Goal: Transaction & Acquisition: Purchase product/service

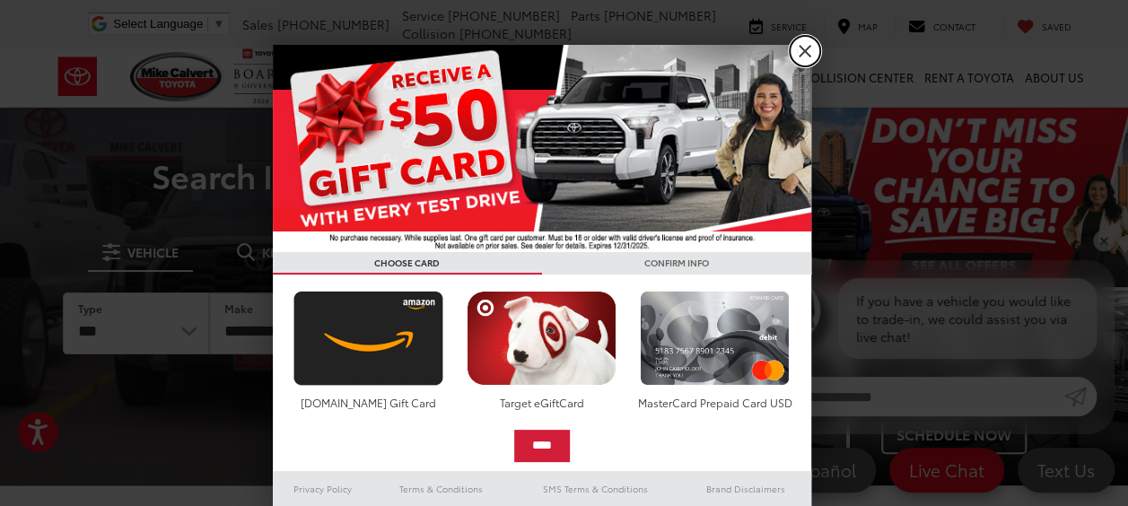
click at [800, 42] on link "X" at bounding box center [804, 51] width 30 height 30
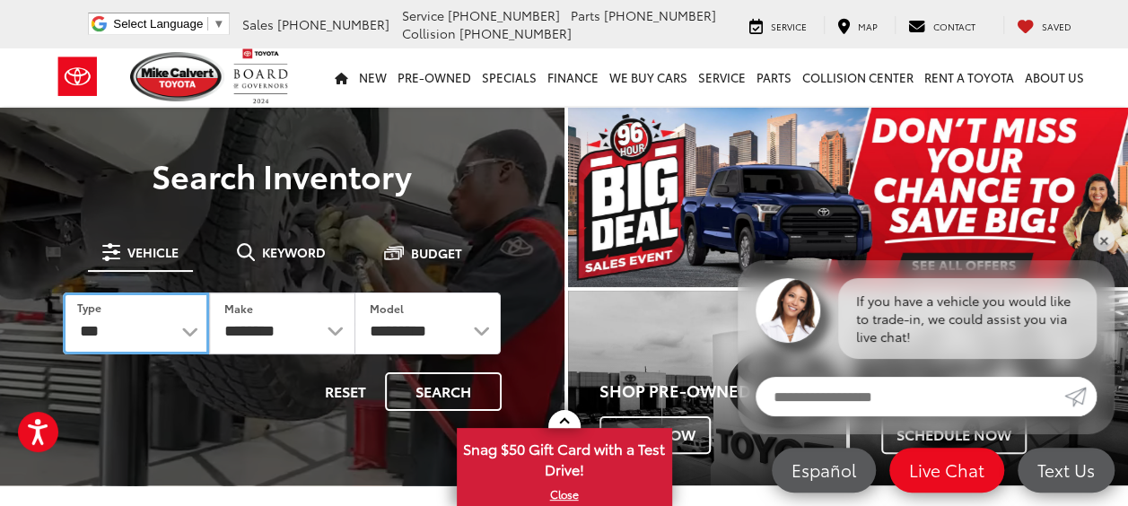
click at [188, 323] on select "*** *** **** *********" at bounding box center [136, 323] width 146 height 62
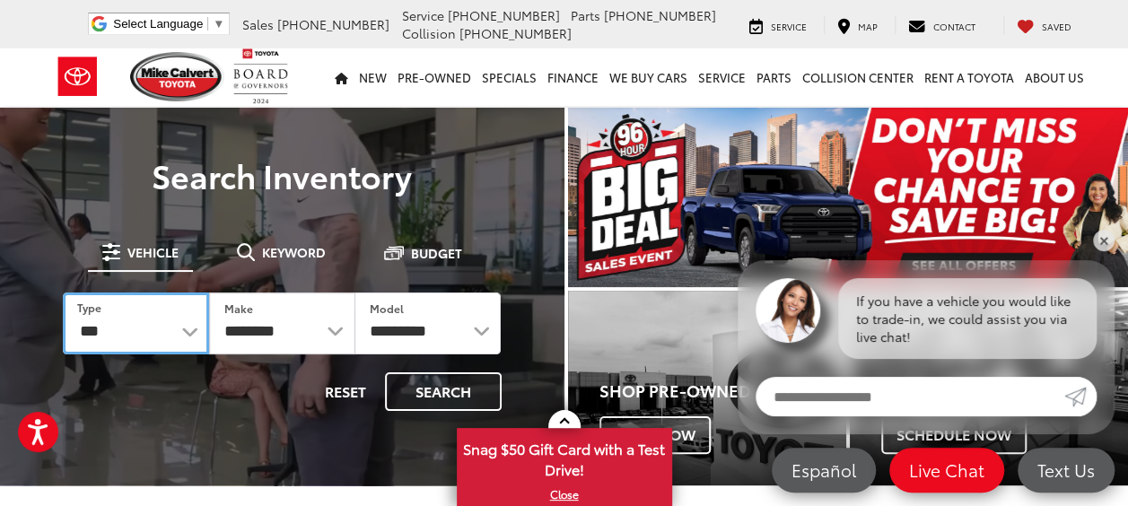
select select "******"
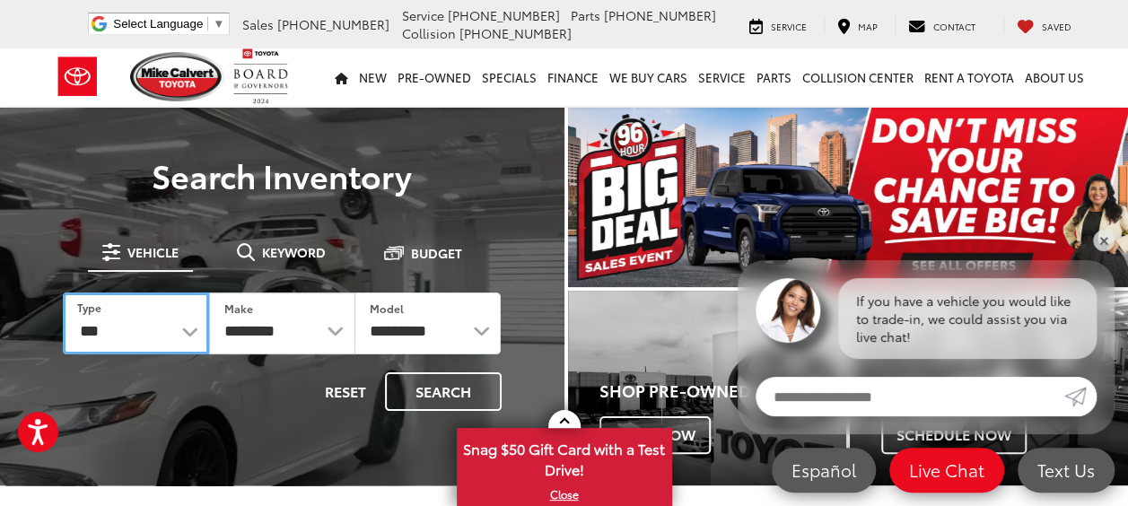
click at [63, 292] on select "*** *** **** *********" at bounding box center [136, 323] width 146 height 62
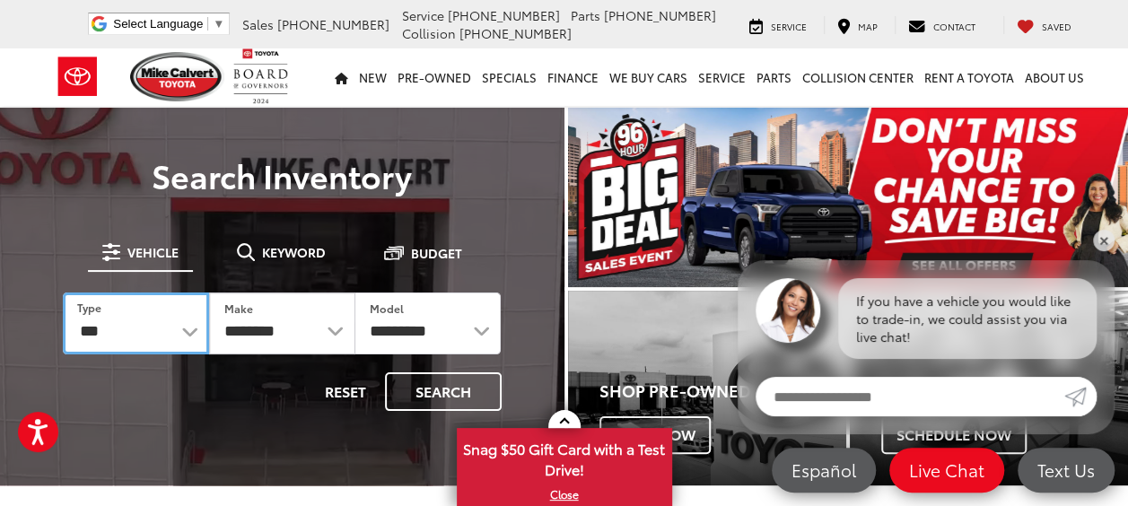
select select "******"
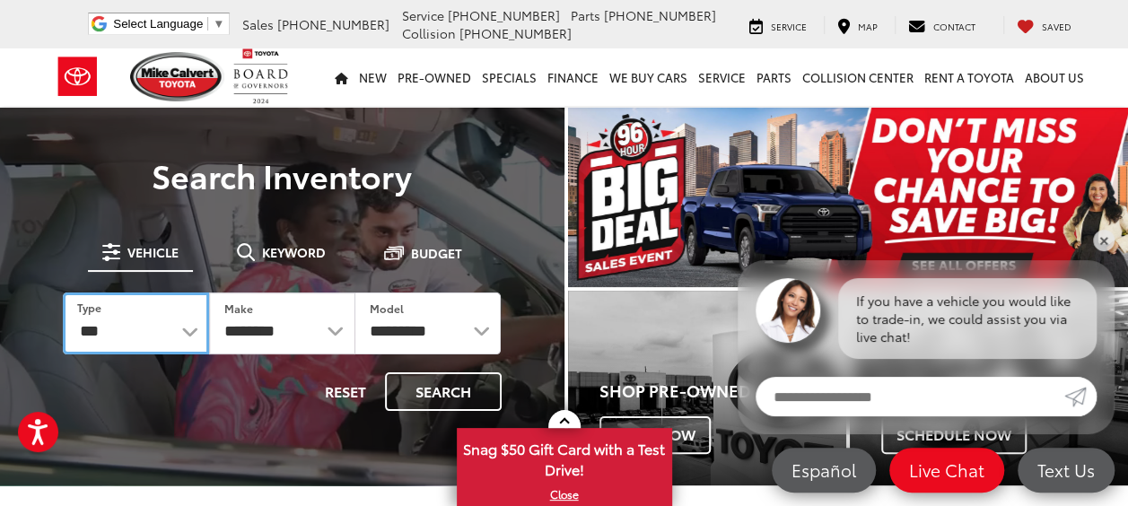
select select
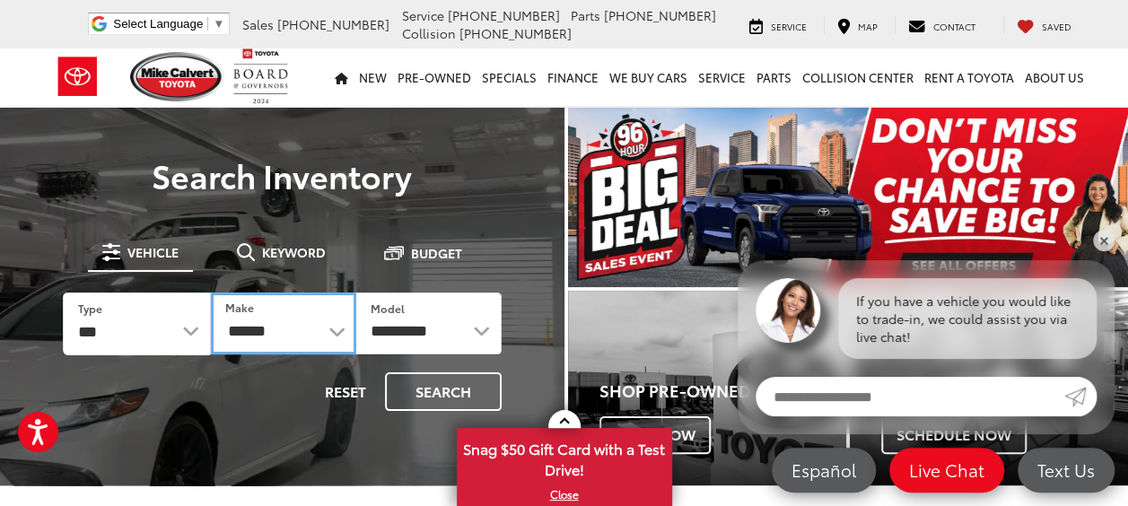
click at [346, 328] on select "******** ******" at bounding box center [283, 323] width 145 height 62
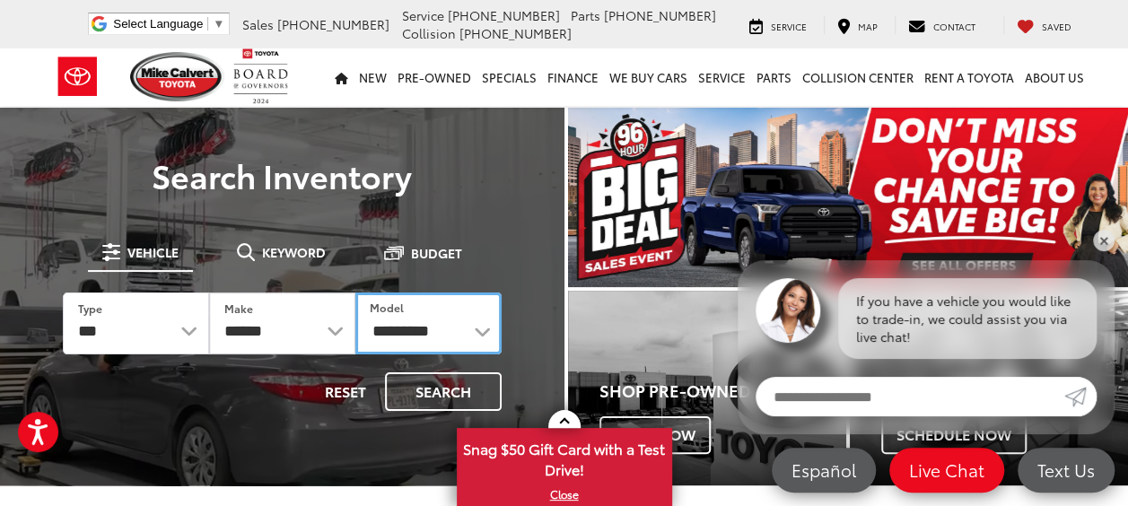
click at [475, 339] on select "**********" at bounding box center [428, 323] width 146 height 62
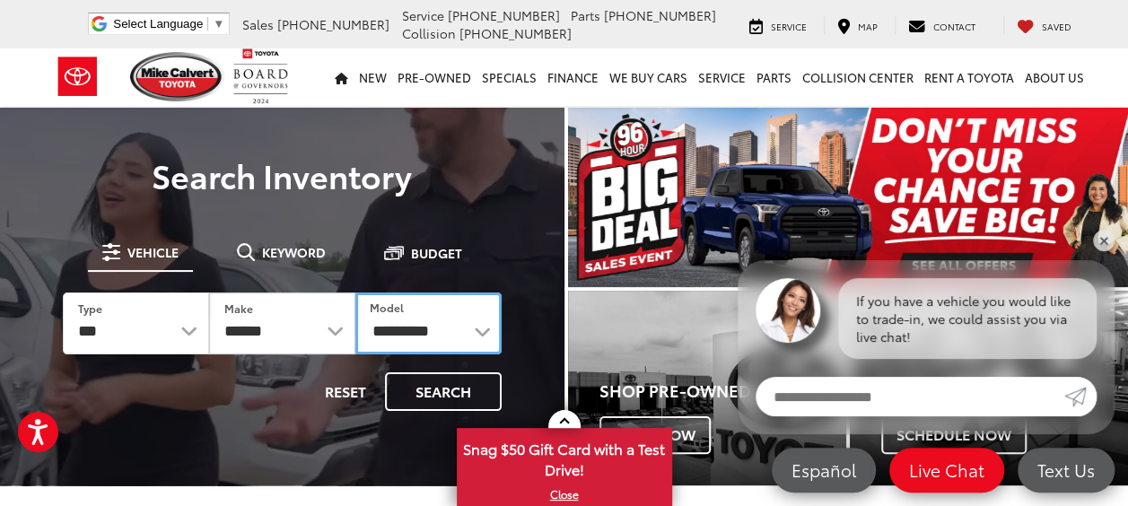
click at [475, 339] on select "**********" at bounding box center [428, 323] width 146 height 62
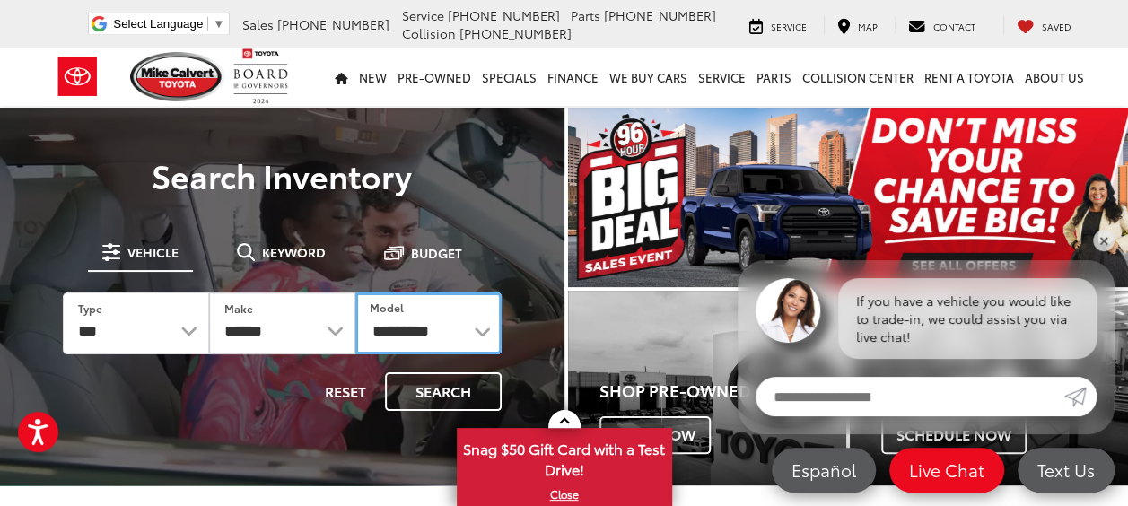
click at [481, 331] on select "**********" at bounding box center [428, 323] width 146 height 62
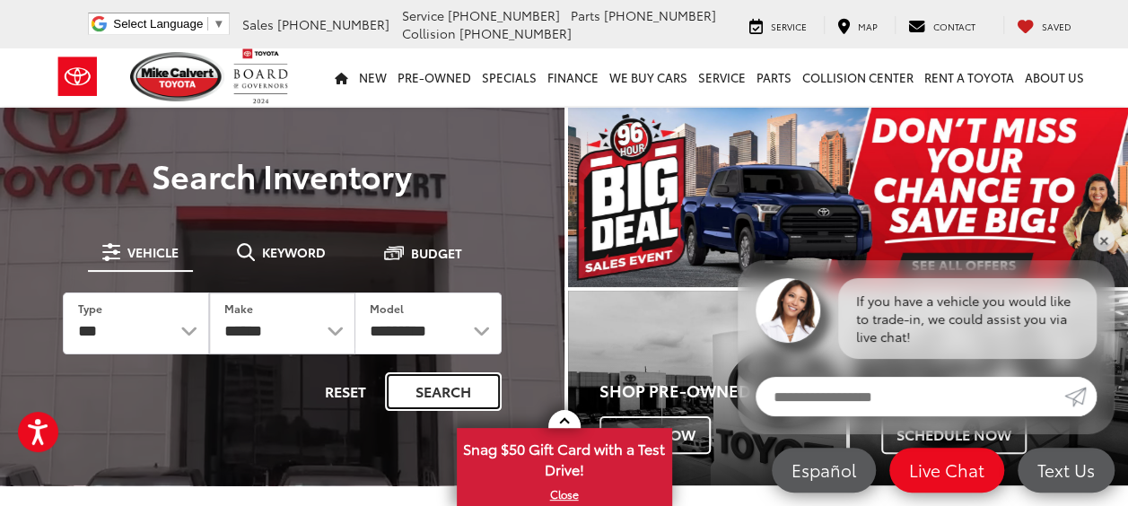
click at [454, 405] on button "Search" at bounding box center [443, 391] width 117 height 39
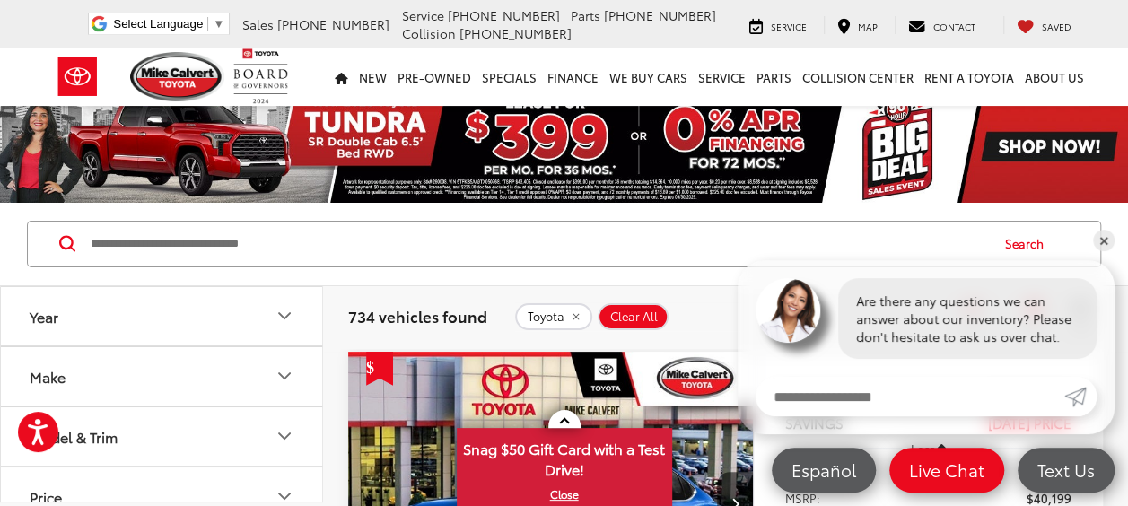
click at [274, 371] on icon "Make" at bounding box center [285, 376] width 22 height 22
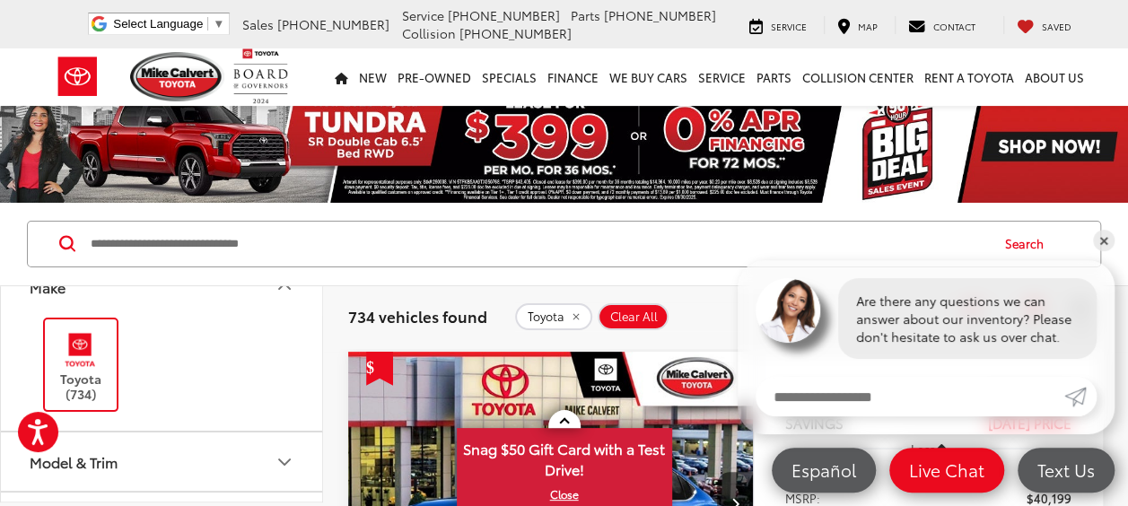
scroll to position [179, 0]
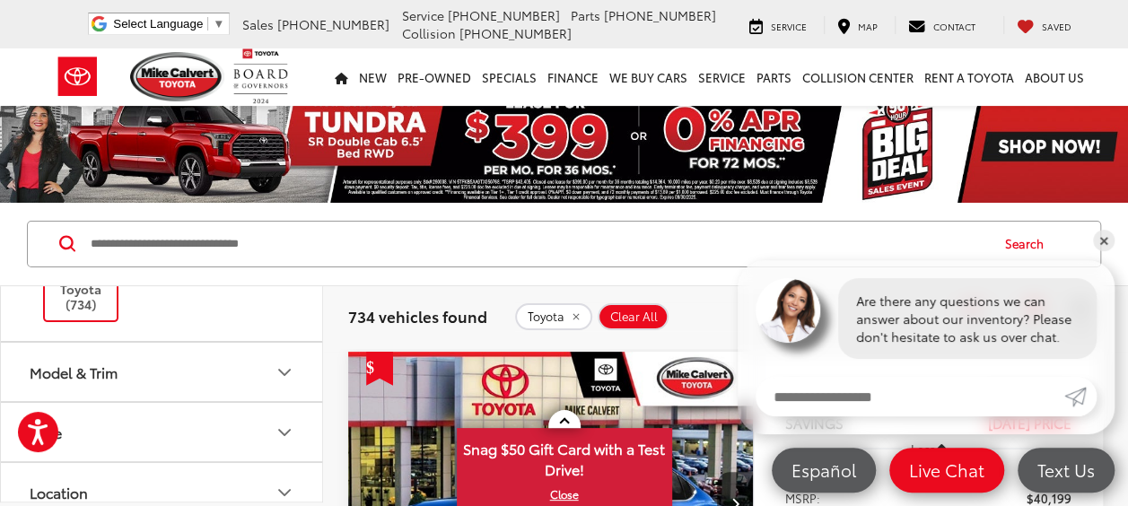
click at [283, 385] on button "Model & Trim" at bounding box center [162, 372] width 323 height 58
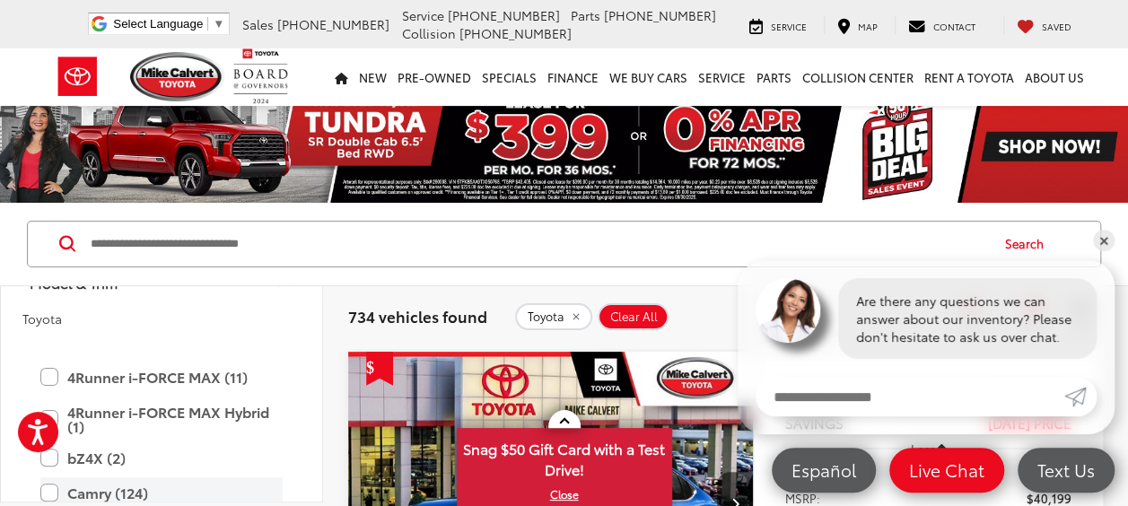
scroll to position [359, 0]
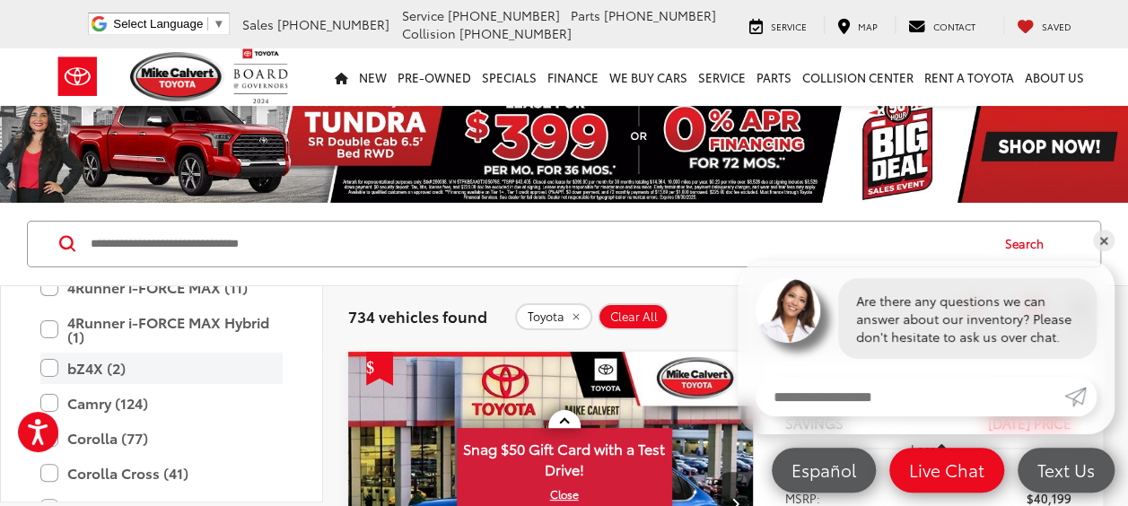
click at [46, 364] on label "bZ4X (2)" at bounding box center [161, 368] width 242 height 31
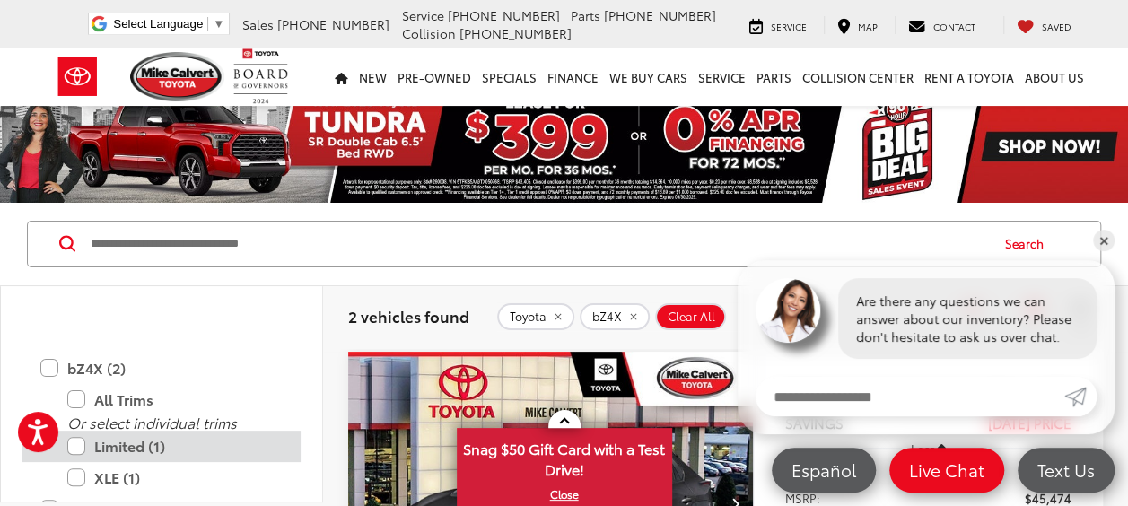
scroll to position [427, 0]
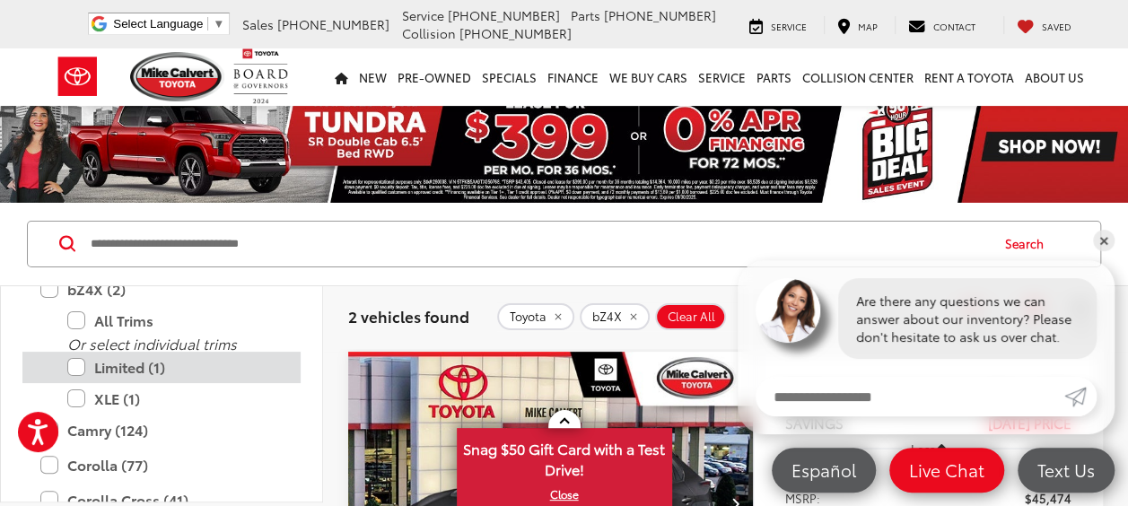
click at [77, 364] on label "Limited (1)" at bounding box center [174, 367] width 215 height 31
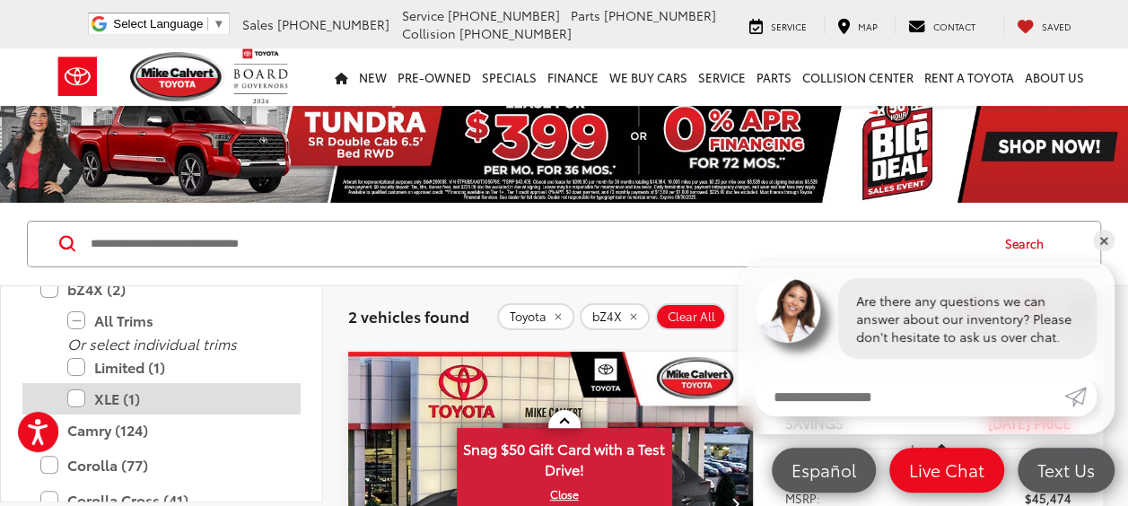
click at [71, 389] on label "XLE (1)" at bounding box center [174, 398] width 215 height 31
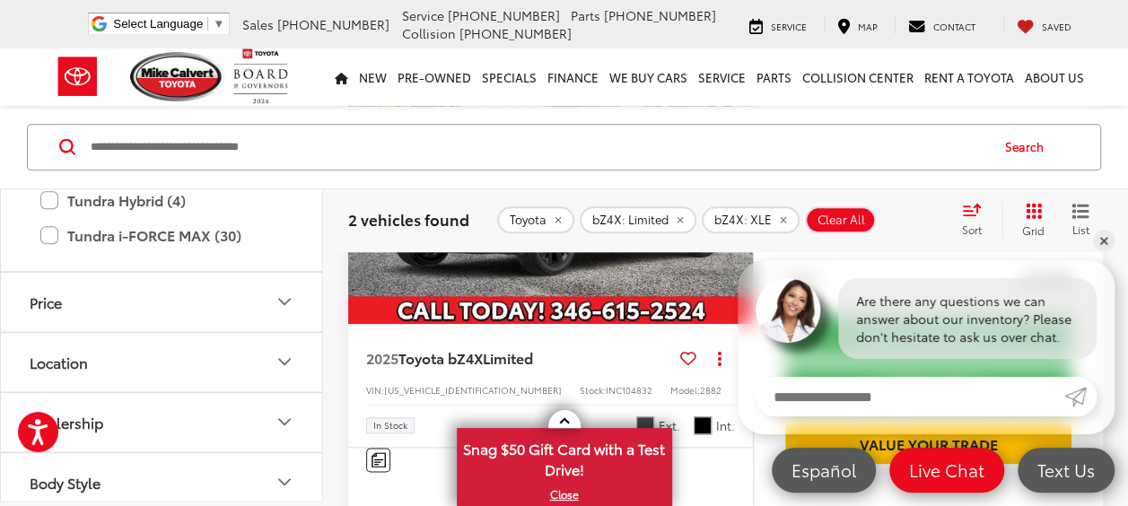
scroll to position [807, 0]
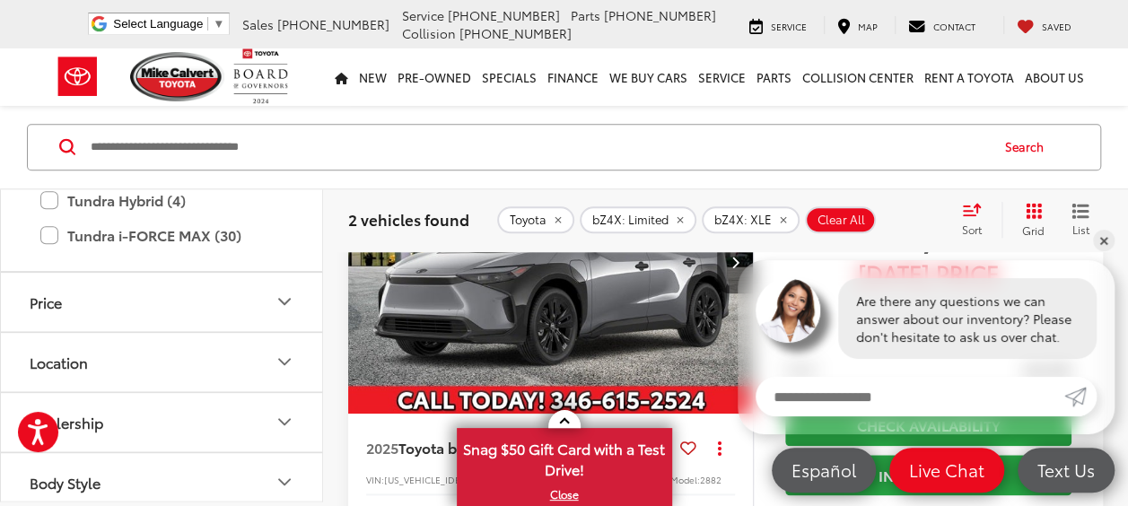
click at [605, 357] on img "2025 Toyota bZ4X Limited 0" at bounding box center [550, 261] width 407 height 305
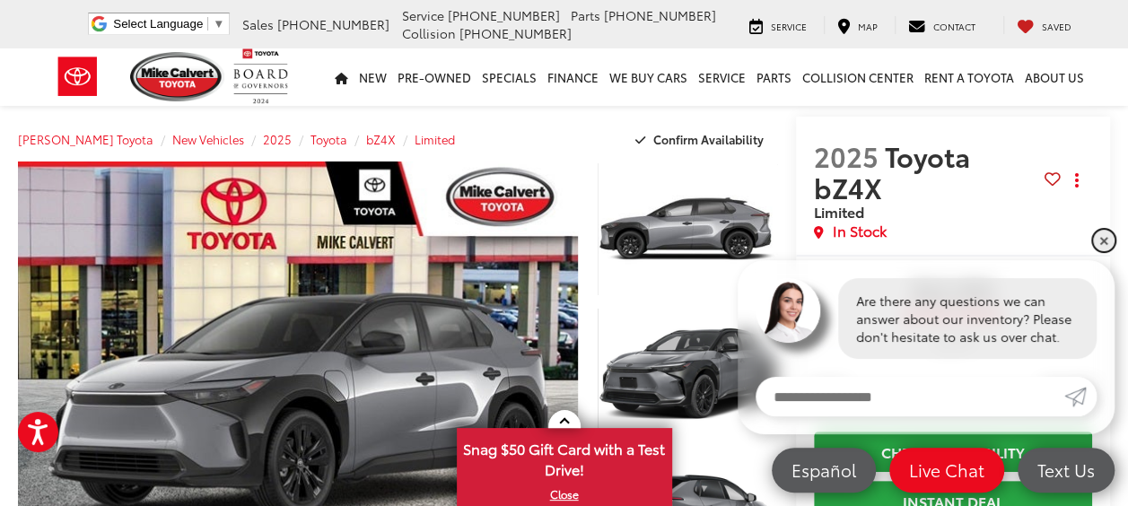
click at [1107, 244] on link "✕" at bounding box center [1104, 241] width 22 height 22
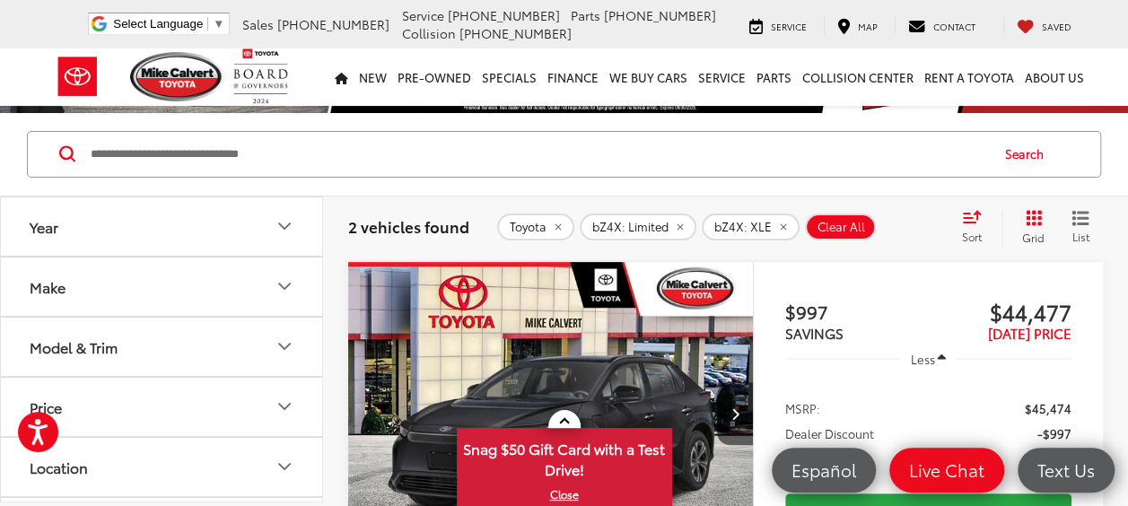
scroll to position [179, 0]
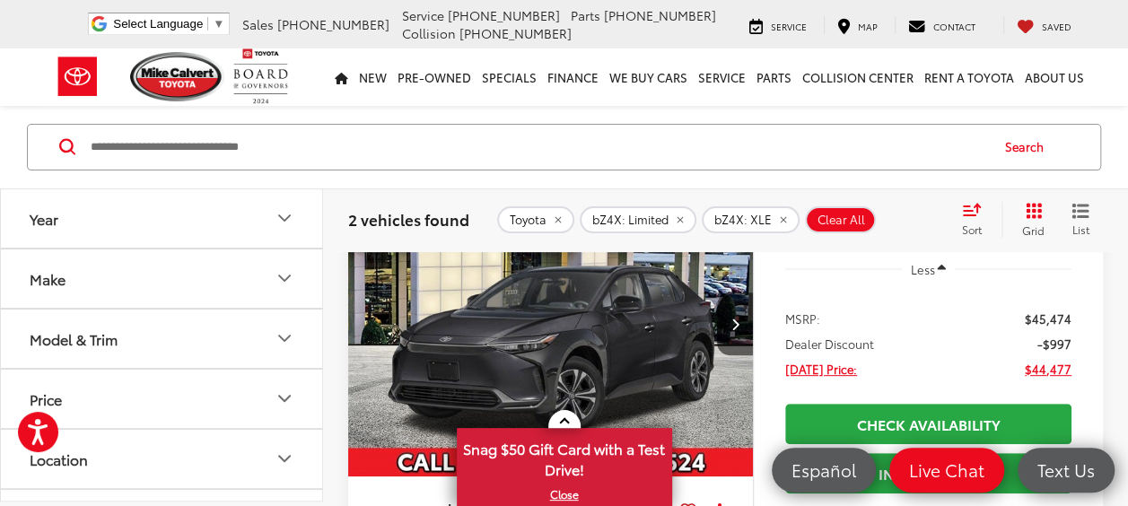
click at [585, 354] on img "2024 Toyota bZ4X XLE 0" at bounding box center [550, 324] width 407 height 305
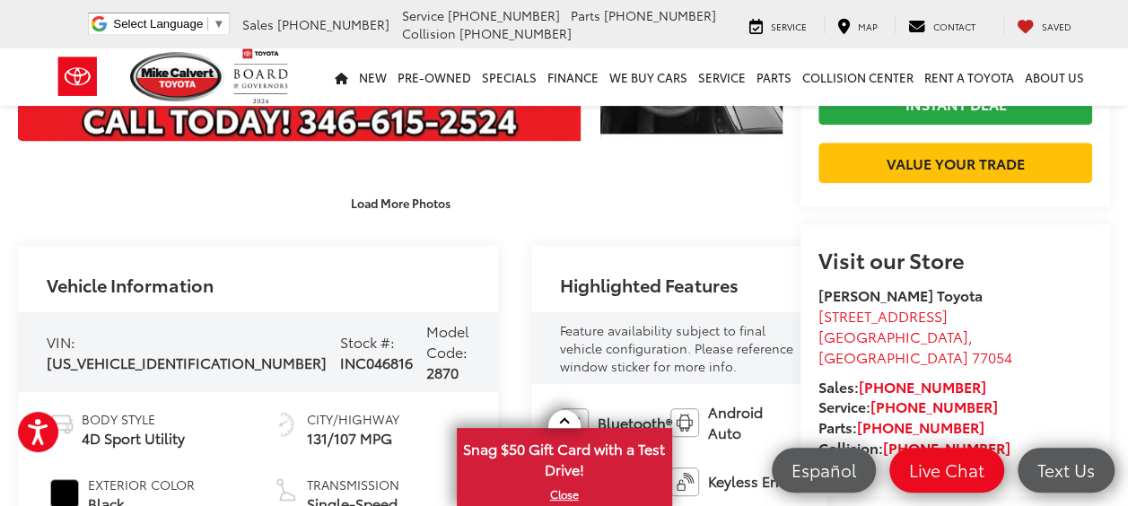
scroll to position [538, 0]
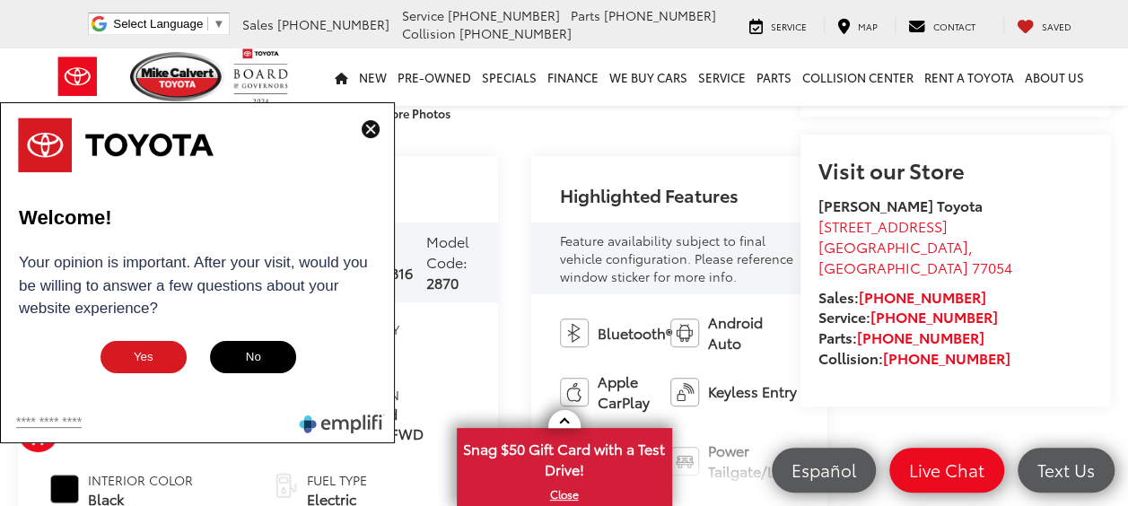
click at [1091, 177] on div "Visit our Store [PERSON_NAME] Toyota [STREET_ADDRESS] [GEOGRAPHIC_DATA] Sales: …" at bounding box center [954, 271] width 309 height 272
click at [374, 129] on img at bounding box center [370, 129] width 18 height 18
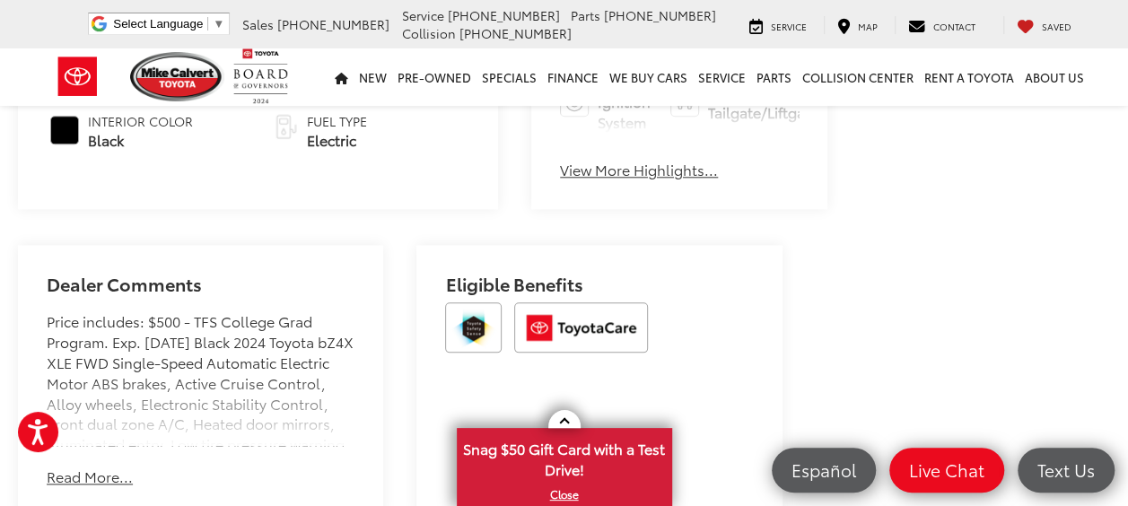
scroll to position [987, 0]
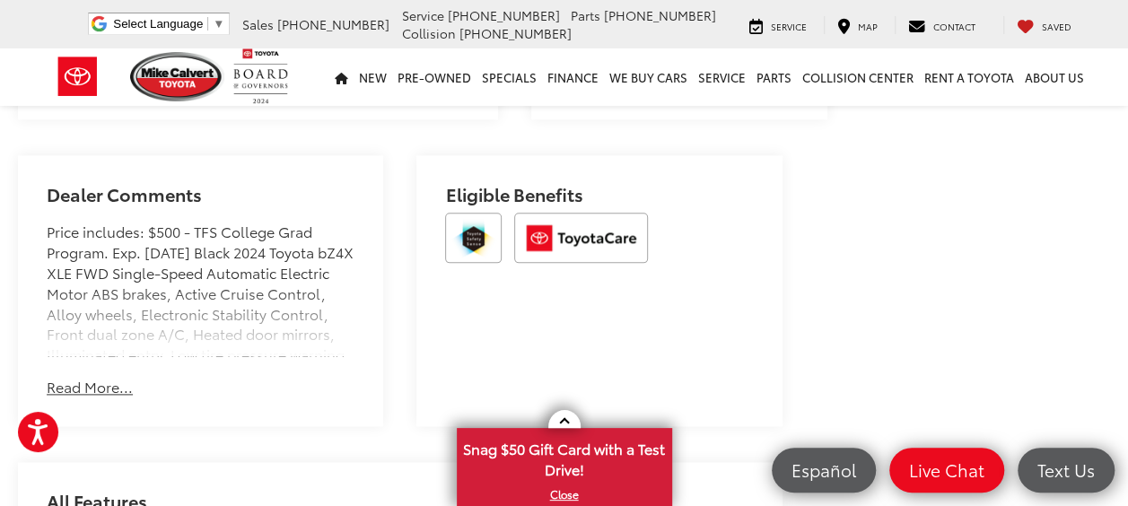
click at [81, 384] on button "Read More..." at bounding box center [90, 387] width 86 height 21
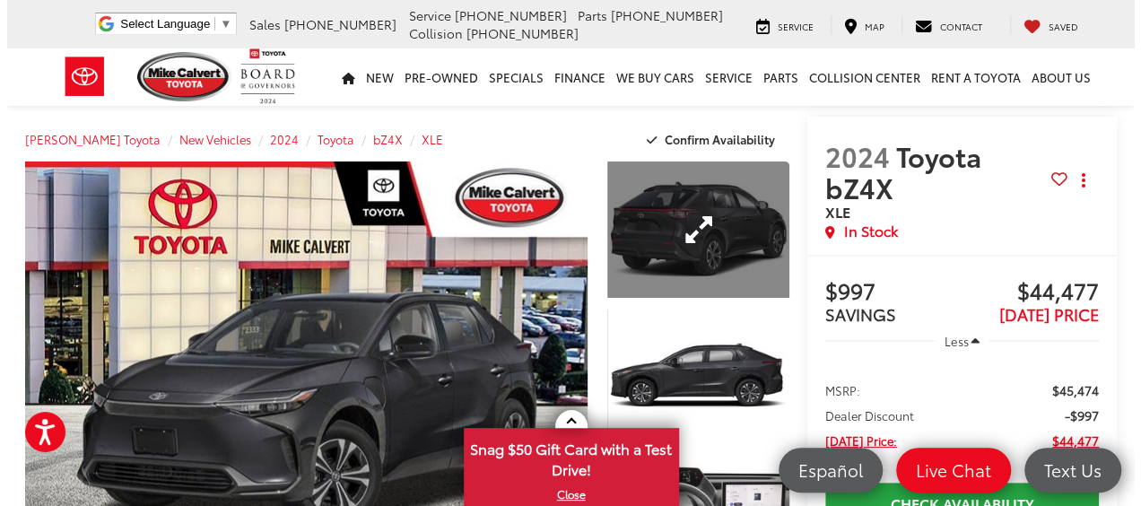
scroll to position [90, 0]
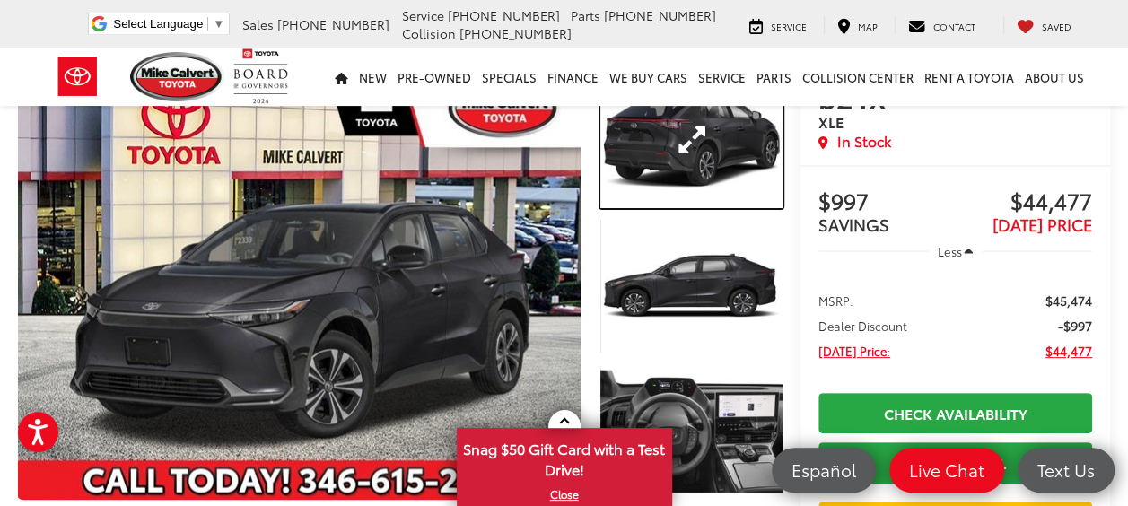
click at [665, 147] on link "Expand Photo 1" at bounding box center [690, 140] width 181 height 136
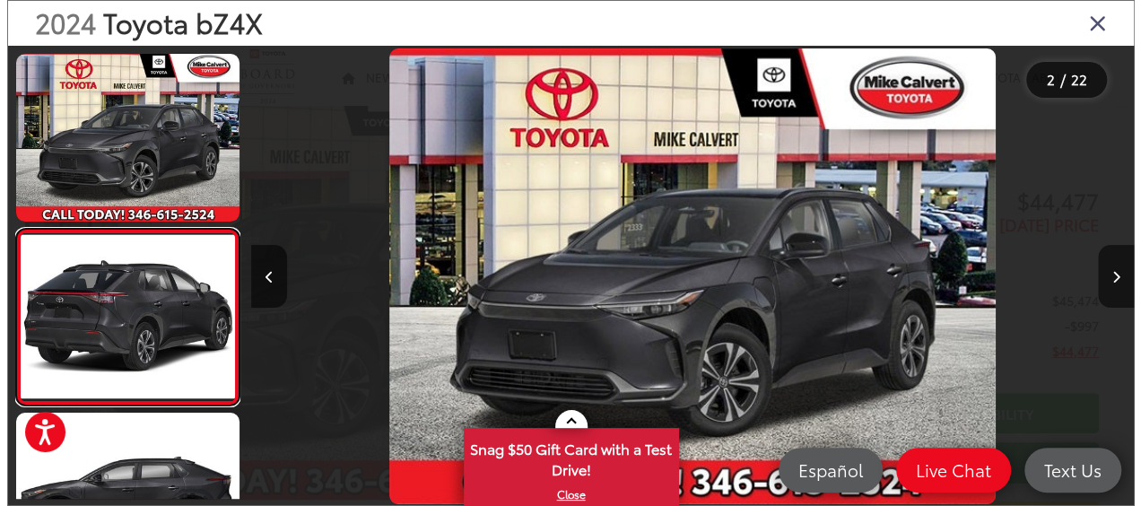
scroll to position [95, 0]
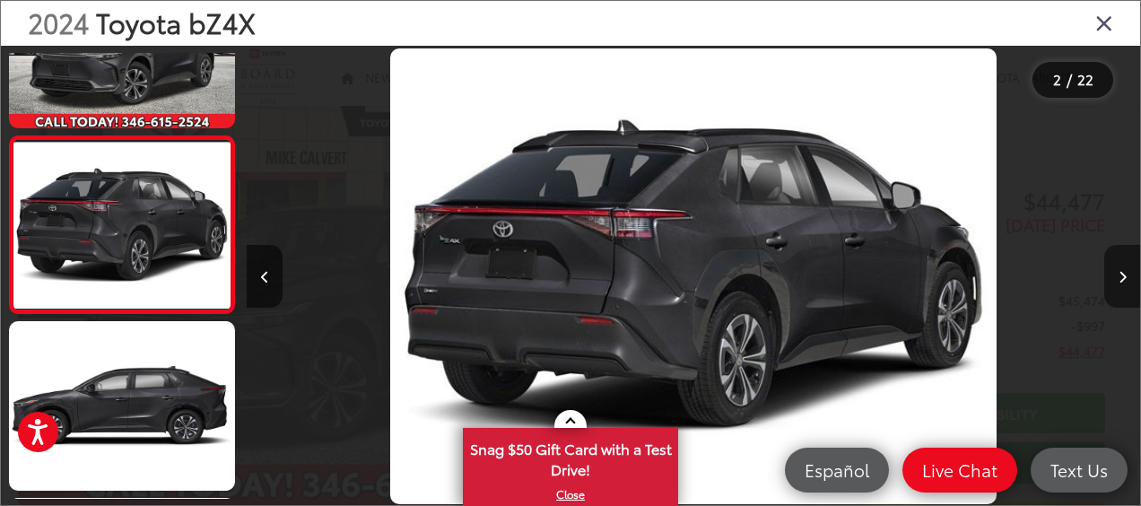
click at [1118, 267] on button "Next image" at bounding box center [1122, 276] width 36 height 63
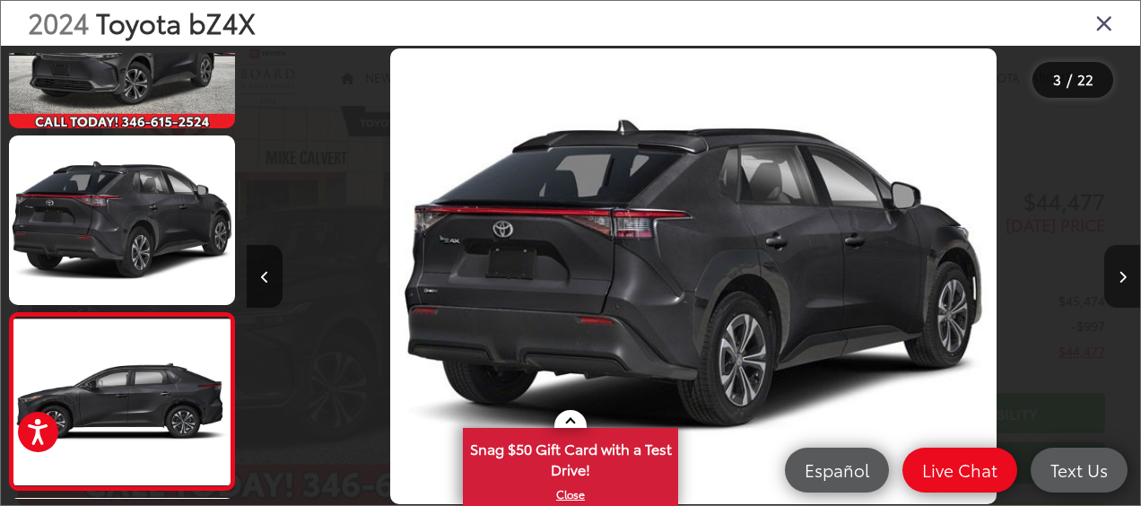
scroll to position [272, 0]
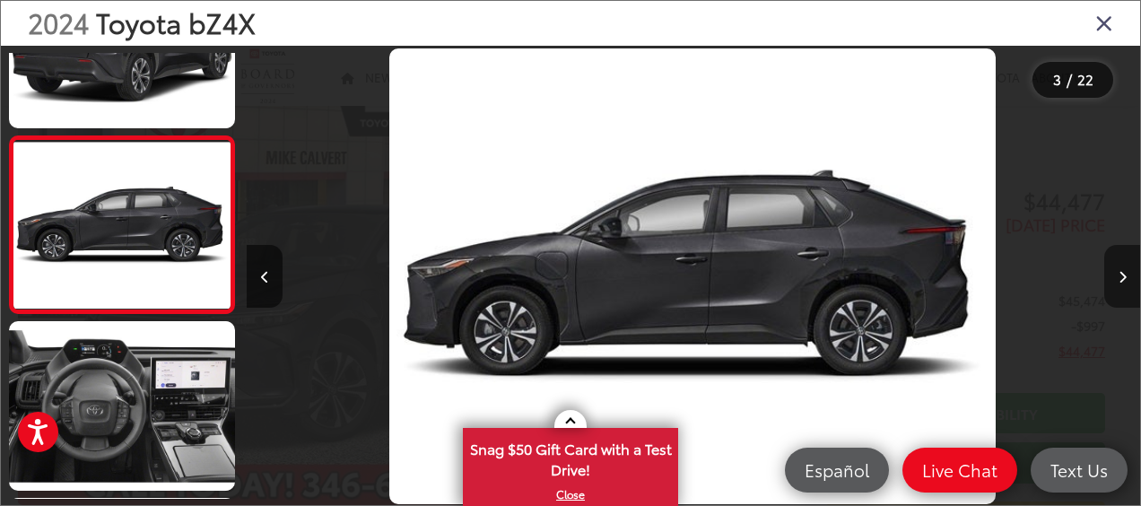
click at [1118, 267] on button "Next image" at bounding box center [1122, 276] width 36 height 63
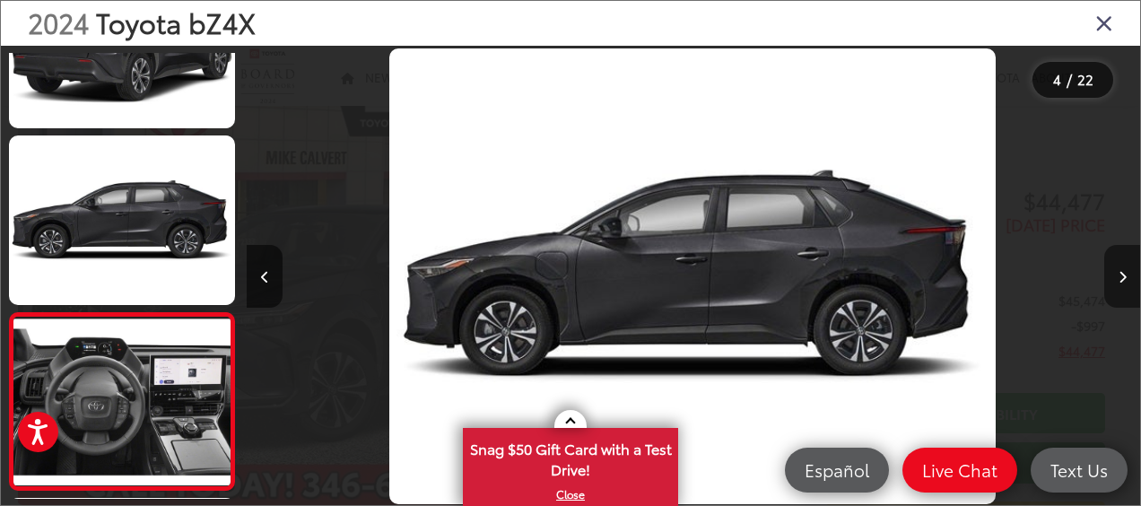
scroll to position [448, 0]
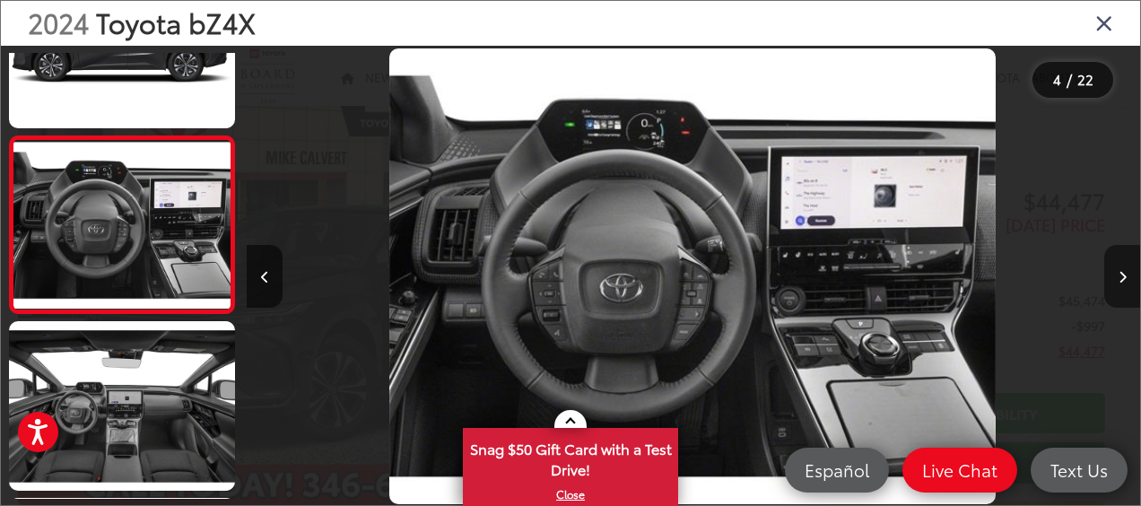
click at [1118, 267] on button "Next image" at bounding box center [1122, 276] width 36 height 63
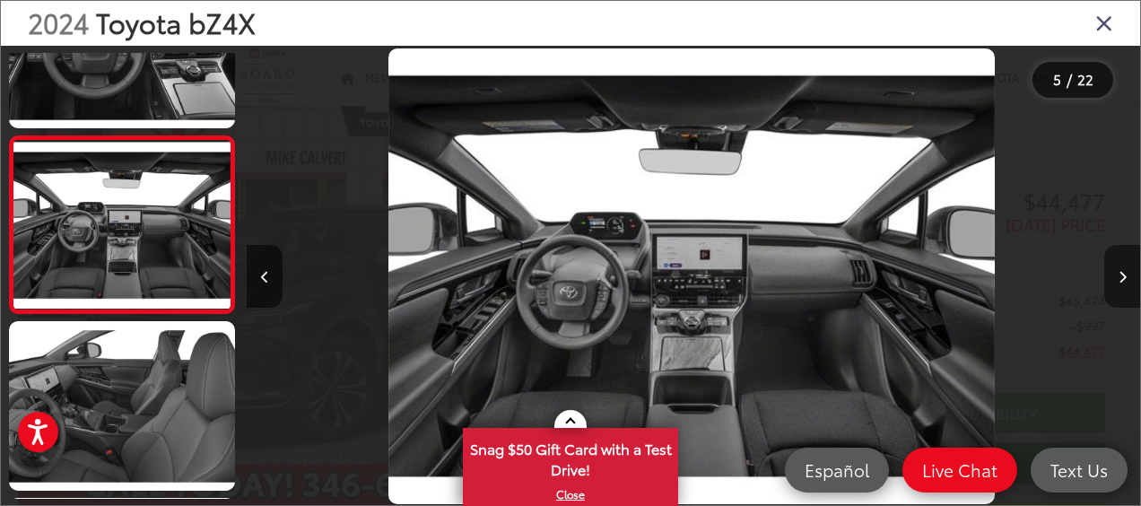
click at [1118, 267] on button "Next image" at bounding box center [1122, 276] width 36 height 63
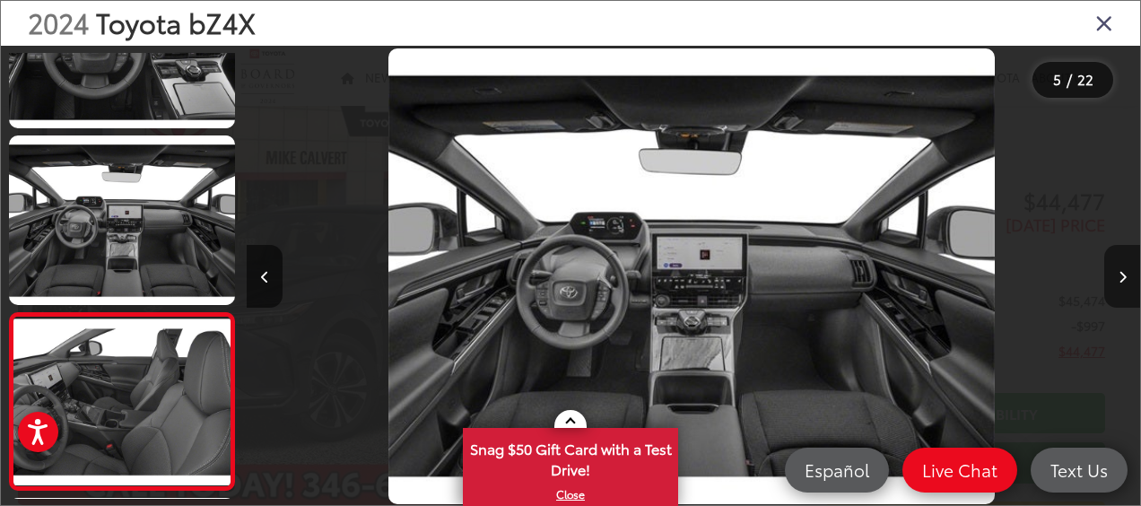
scroll to position [802, 0]
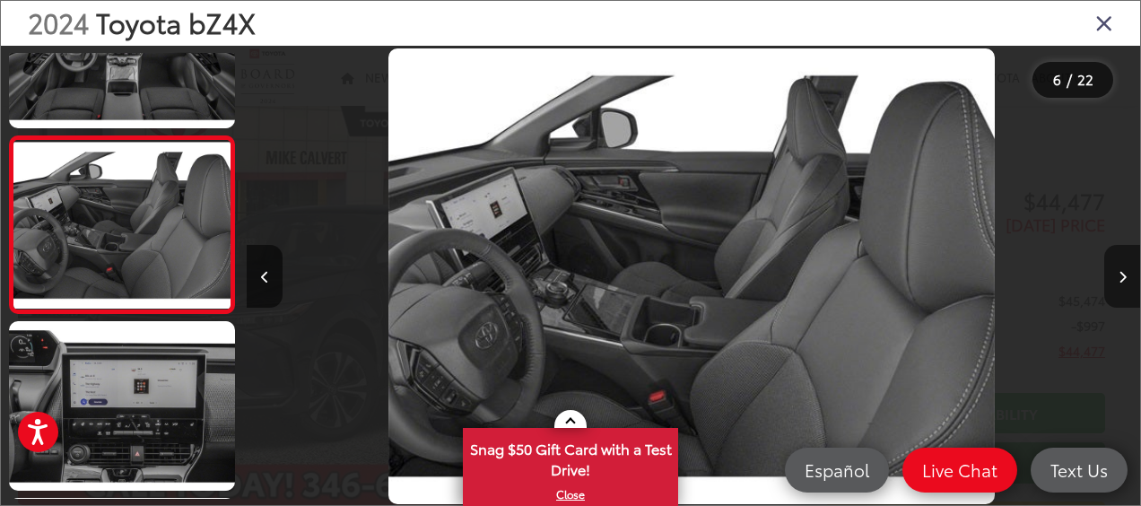
click at [1118, 267] on button "Next image" at bounding box center [1122, 276] width 36 height 63
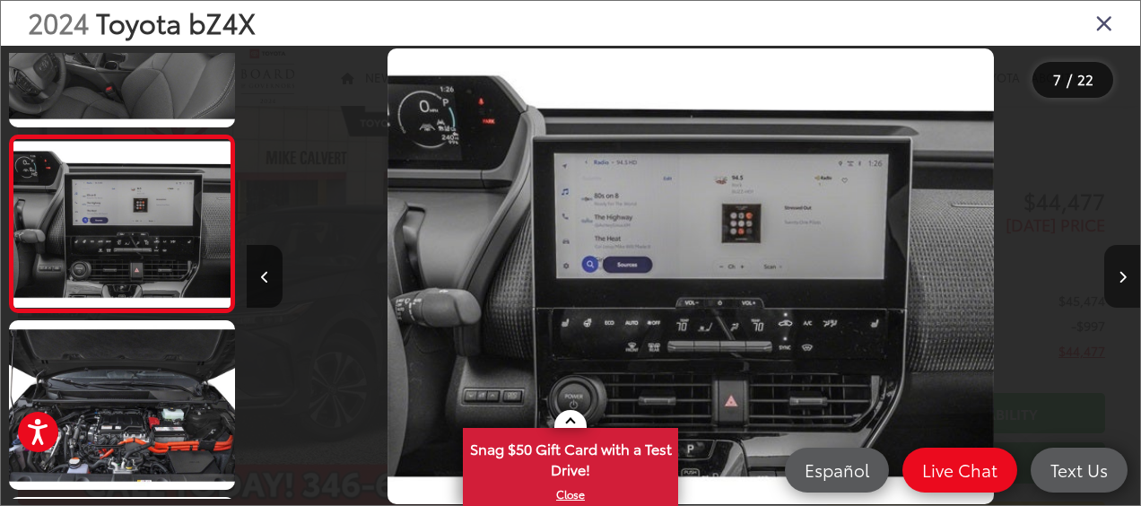
click at [1118, 267] on button "Next image" at bounding box center [1122, 276] width 36 height 63
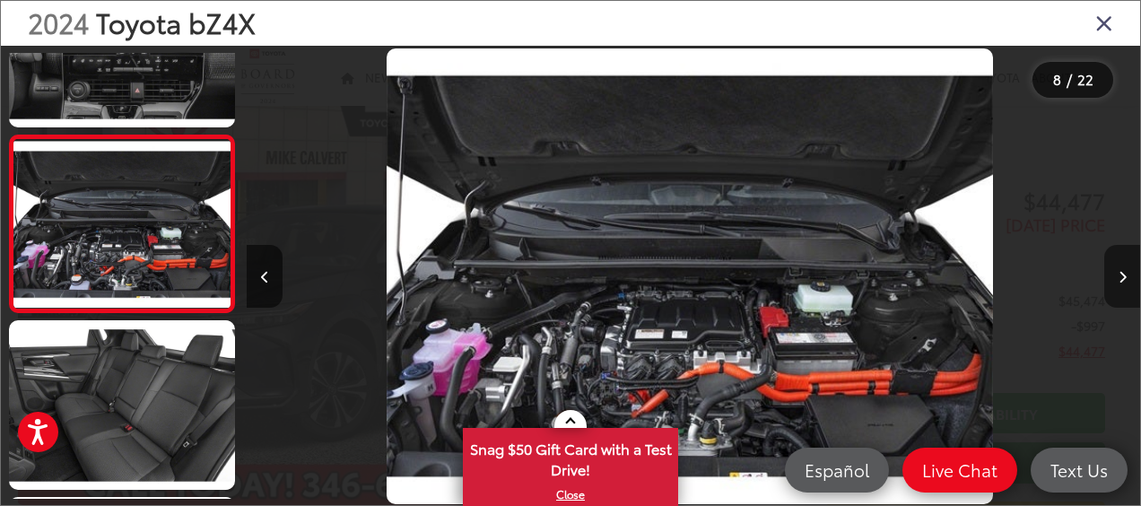
click at [1124, 269] on button "Next image" at bounding box center [1122, 276] width 36 height 63
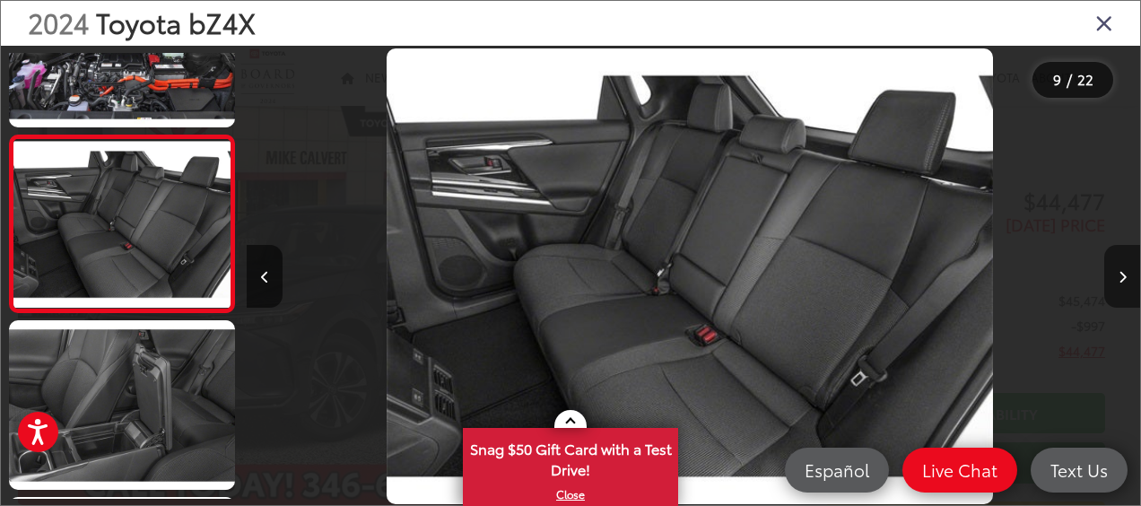
click at [1124, 269] on button "Next image" at bounding box center [1122, 276] width 36 height 63
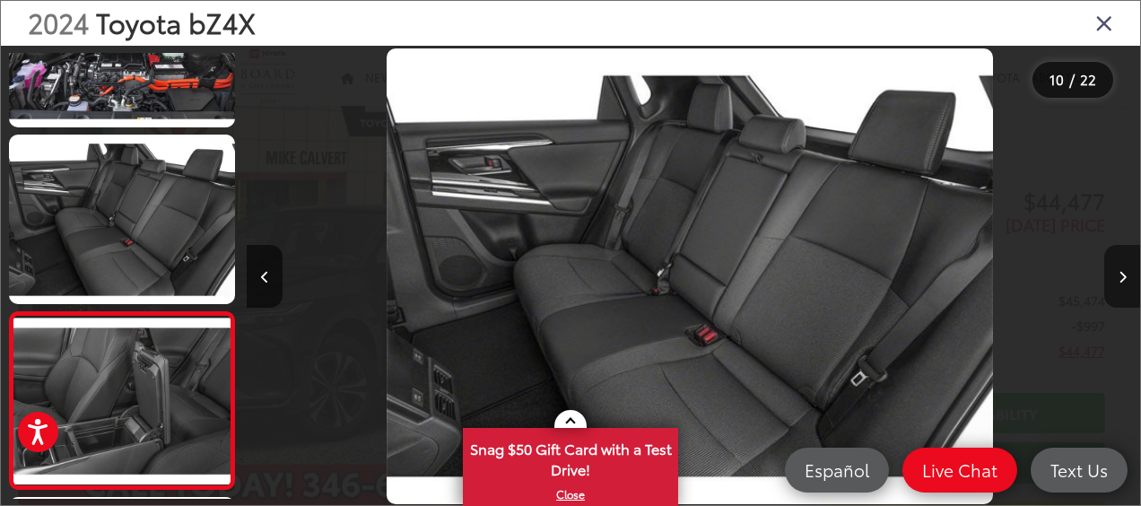
scroll to position [1510, 0]
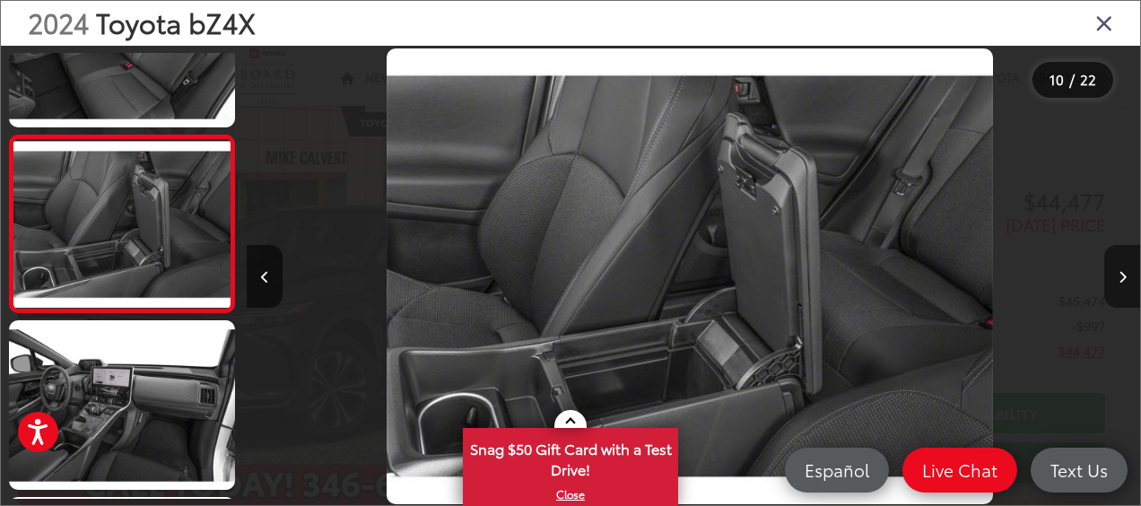
click at [1124, 269] on button "Next image" at bounding box center [1122, 276] width 36 height 63
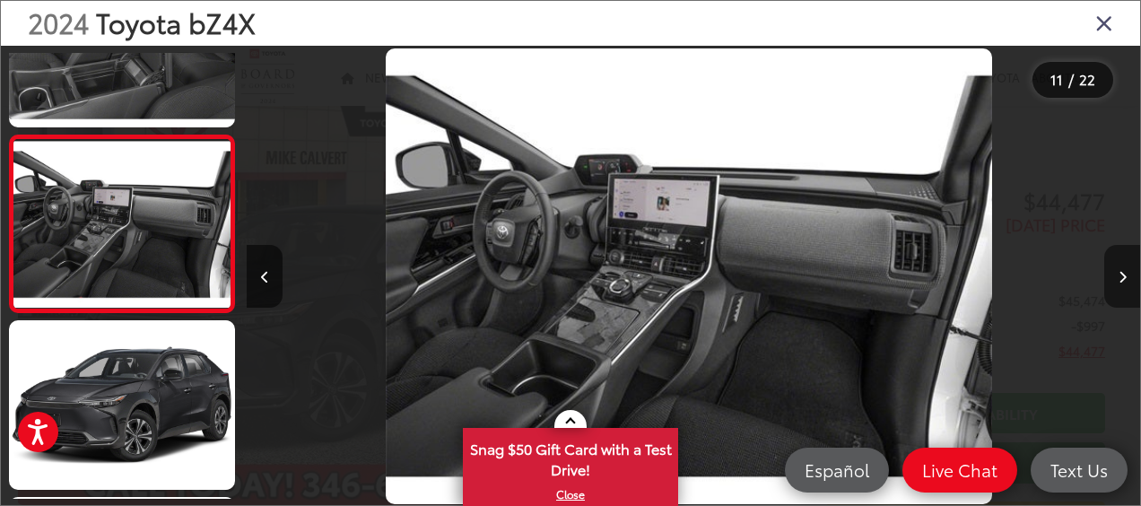
click at [1124, 269] on button "Next image" at bounding box center [1122, 276] width 36 height 63
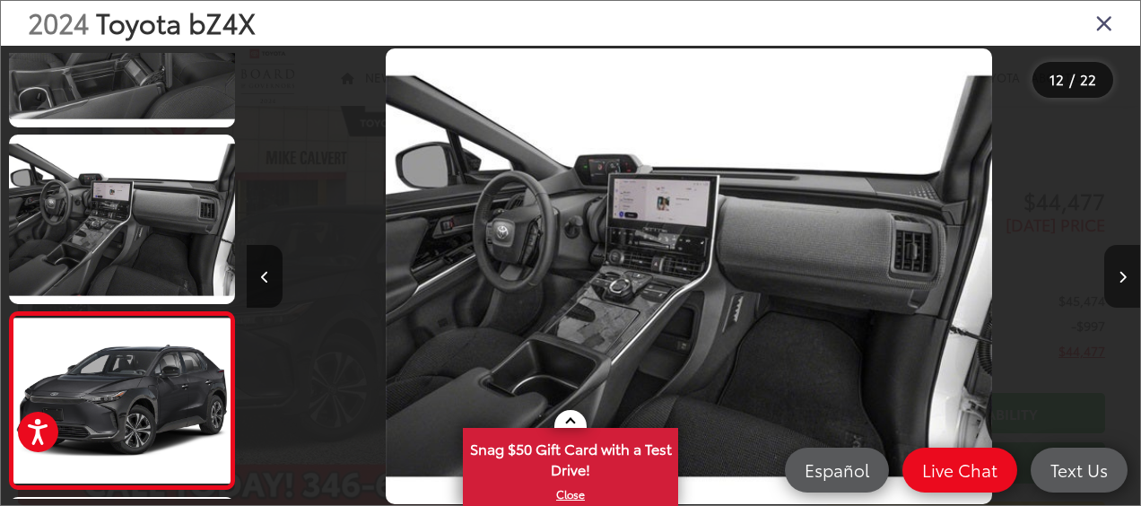
scroll to position [1863, 0]
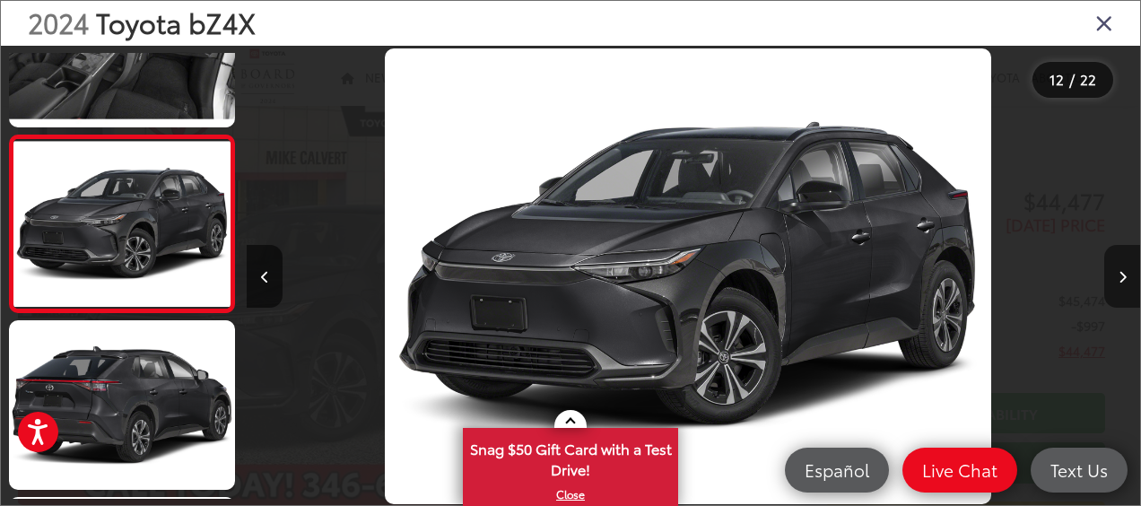
click at [1124, 269] on button "Next image" at bounding box center [1122, 276] width 36 height 63
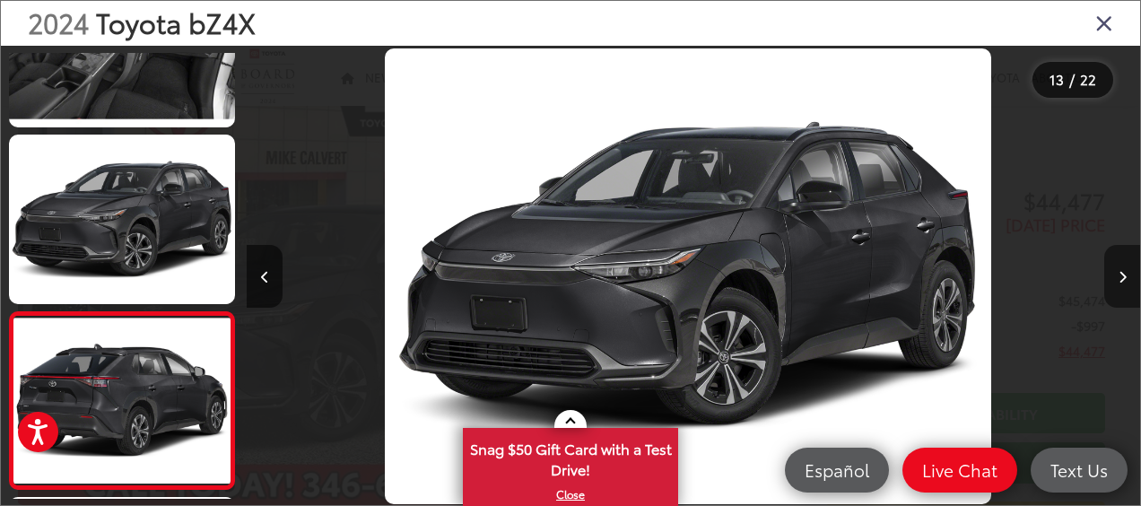
scroll to position [2040, 0]
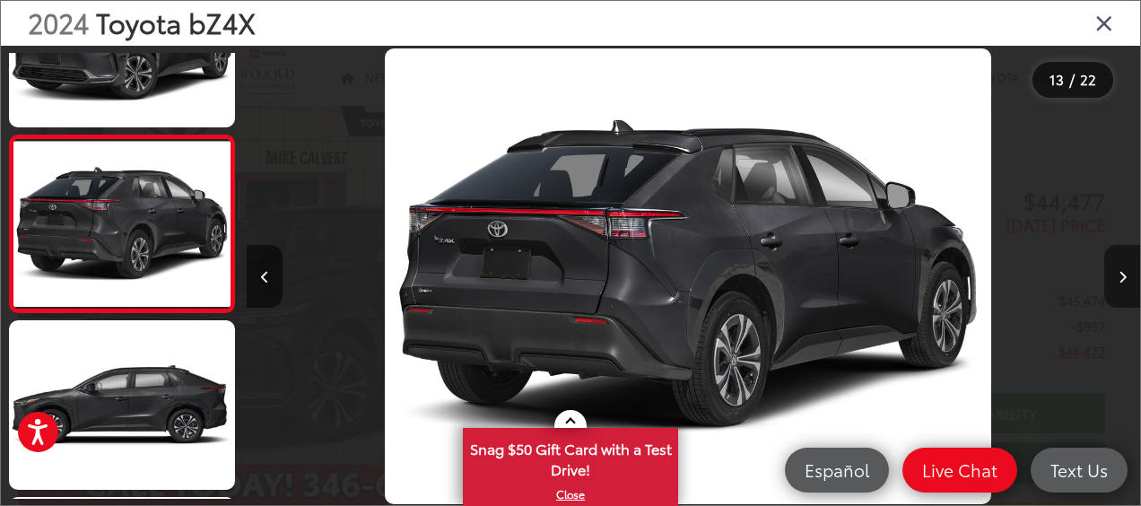
click at [1124, 269] on button "Next image" at bounding box center [1122, 276] width 36 height 63
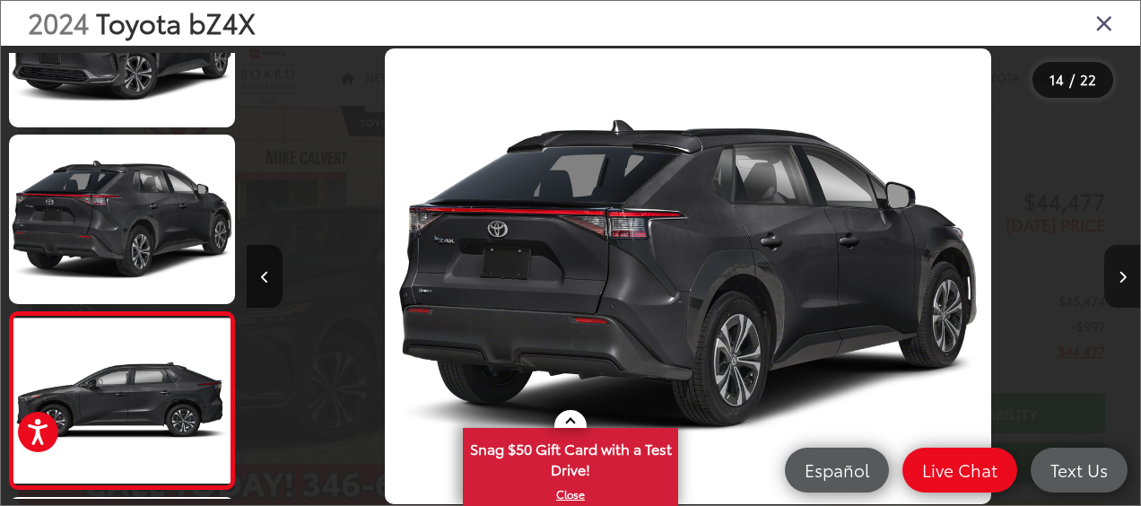
scroll to position [2216, 0]
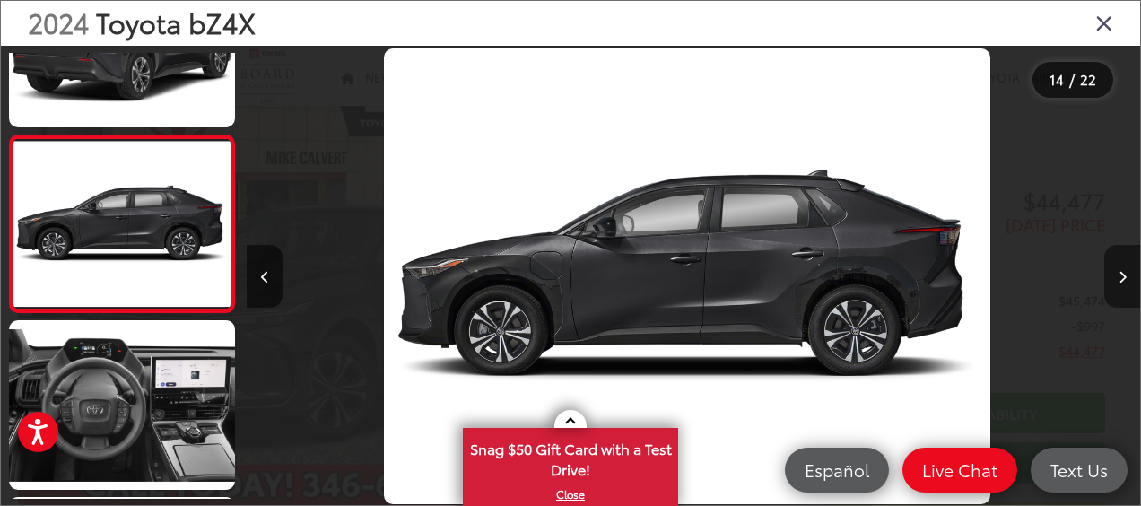
click at [1124, 269] on button "Next image" at bounding box center [1122, 276] width 36 height 63
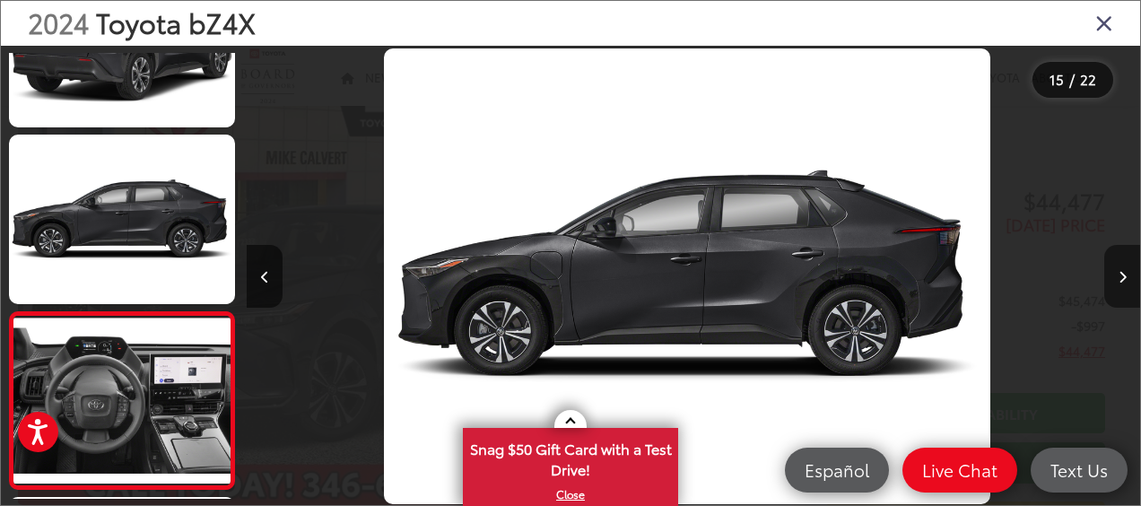
scroll to position [2393, 0]
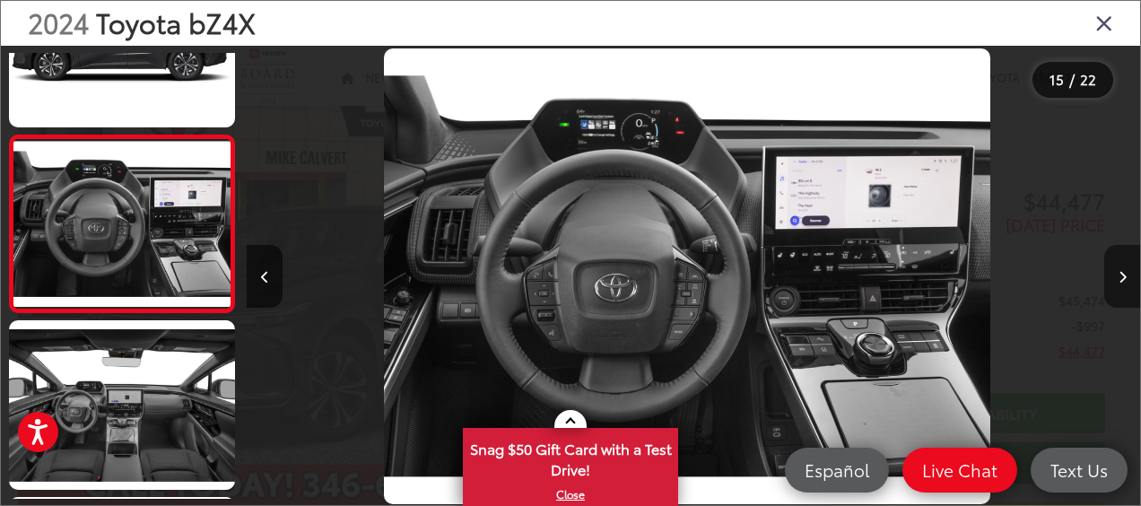
click at [1124, 269] on button "Next image" at bounding box center [1122, 276] width 36 height 63
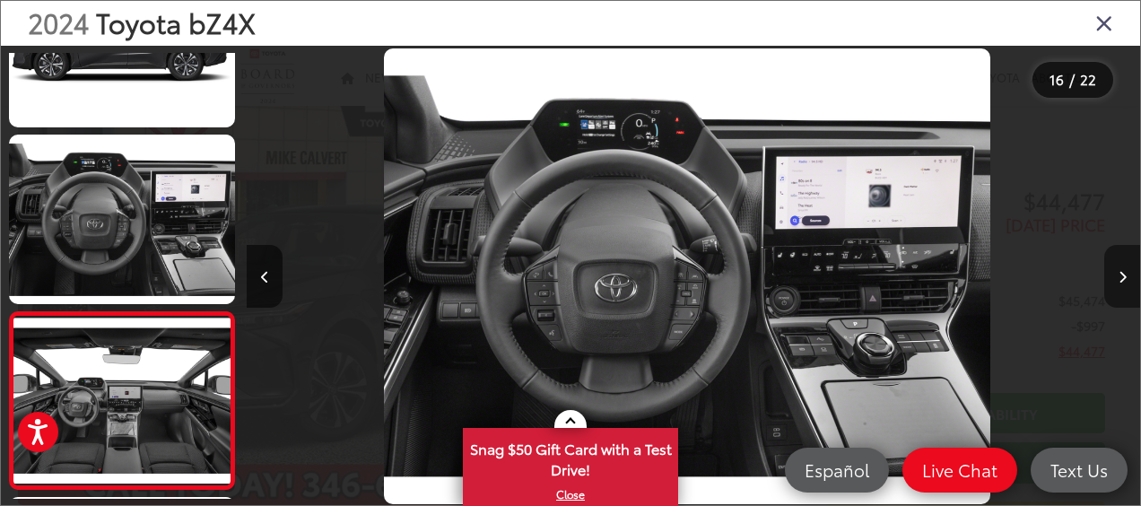
scroll to position [0, 0]
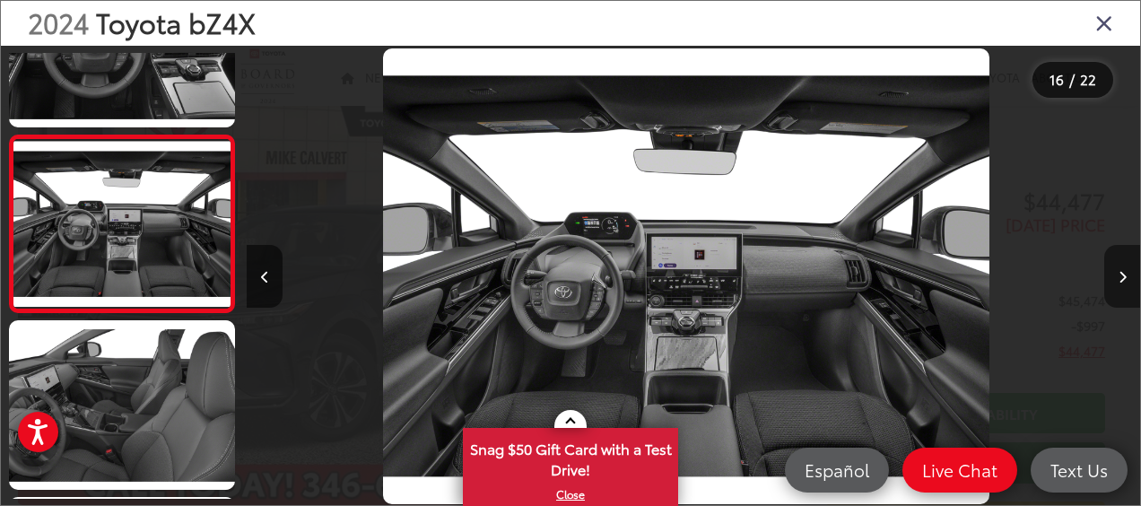
click at [1124, 269] on button "Next image" at bounding box center [1122, 276] width 36 height 63
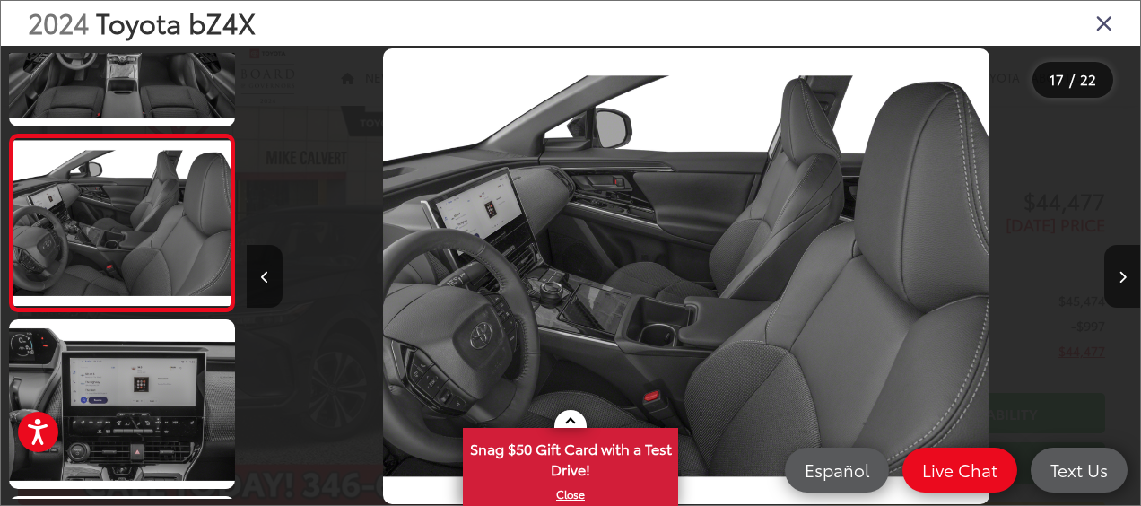
click at [1105, 29] on icon "Close gallery" at bounding box center [1104, 22] width 18 height 23
